Goal: Check status: Check status

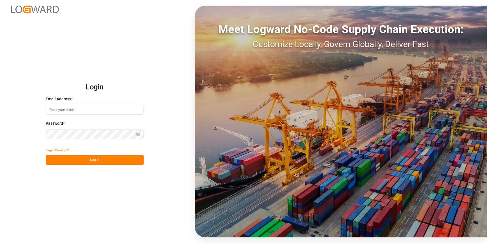
type input "[PERSON_NAME][EMAIL_ADDRESS][PERSON_NAME][DOMAIN_NAME]"
click at [89, 160] on button "Log In" at bounding box center [95, 160] width 98 height 10
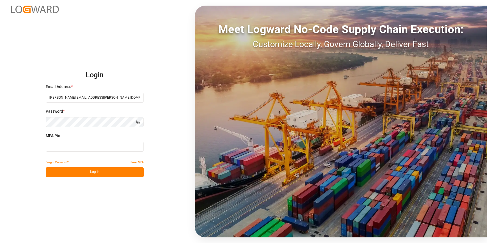
click at [107, 146] on input at bounding box center [95, 147] width 98 height 10
type input "108355"
click at [115, 175] on button "Log In" at bounding box center [95, 172] width 98 height 10
